Goal: Task Accomplishment & Management: Complete application form

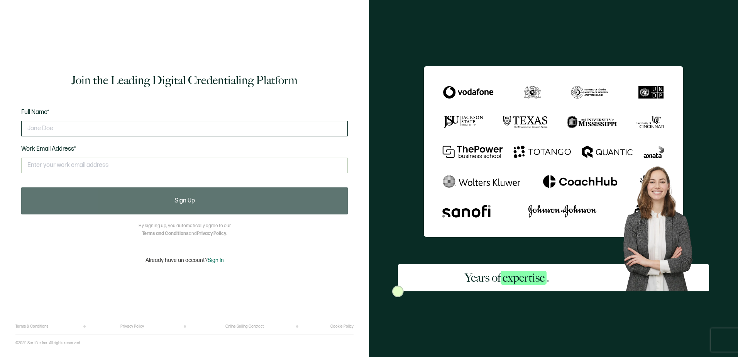
click at [36, 129] on input "text" at bounding box center [184, 128] width 327 height 15
type input "Ernest Mawunyo Agboklu"
type input "ernest.agbokluaws@gmail.com"
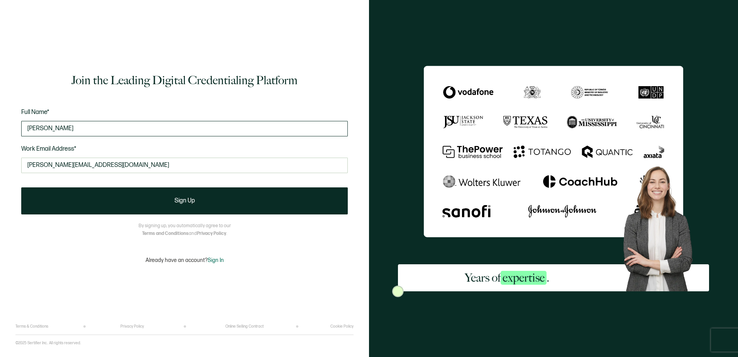
click at [73, 125] on input "Ernest Mawunyo Agboklu" at bounding box center [184, 128] width 327 height 15
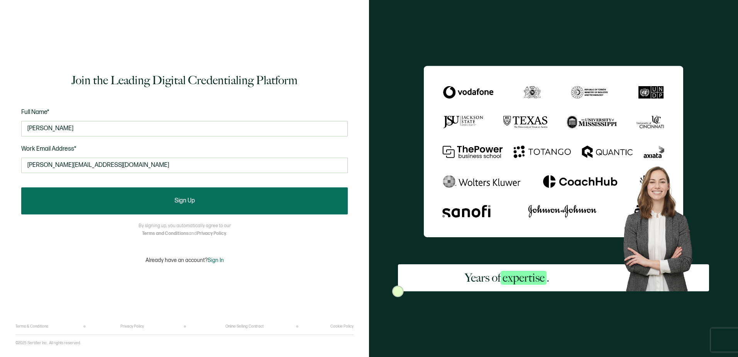
type input "Ernest Agboklu"
click at [206, 205] on button "Sign Up" at bounding box center [184, 200] width 327 height 27
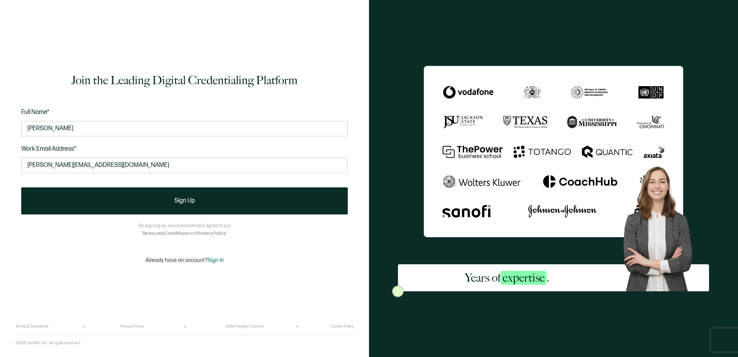
drag, startPoint x: 122, startPoint y: 164, endPoint x: -56, endPoint y: 164, distance: 177.6
click at [0, 164] on html "Join the Leading Digital Credentialing Platform Full Name* Ernest Agboklu Work …" at bounding box center [369, 178] width 738 height 357
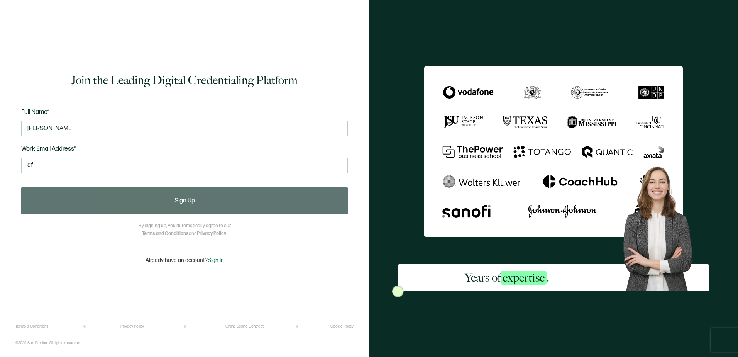
type input "africaprocloudinstitute@gmail.com"
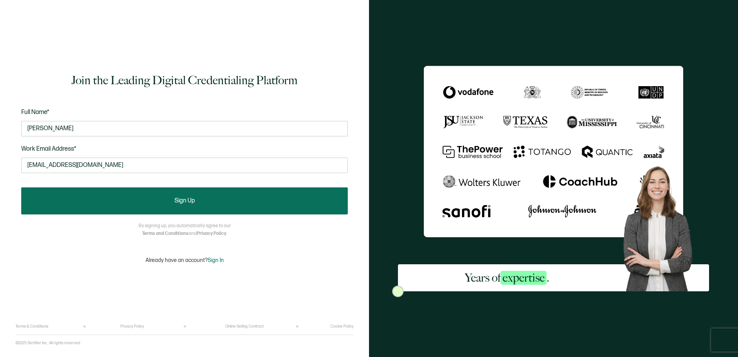
click at [203, 203] on button "Sign Up" at bounding box center [184, 200] width 327 height 27
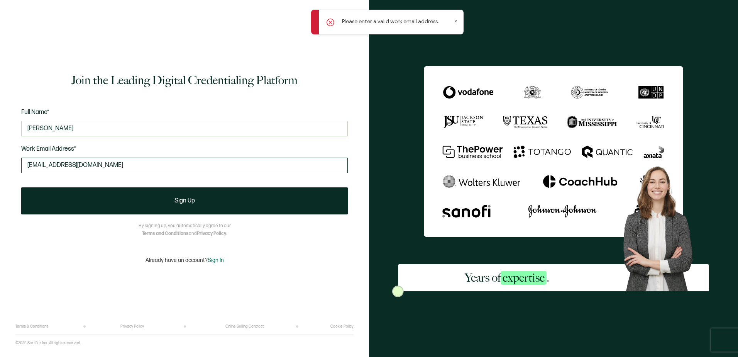
drag, startPoint x: 132, startPoint y: 164, endPoint x: 32, endPoint y: 173, distance: 100.0
click at [14, 163] on div "Join the Leading Digital Credentialing Platform Full Name* Ernest Agboklu Work …" at bounding box center [184, 178] width 369 height 357
